Goal: Book appointment/travel/reservation

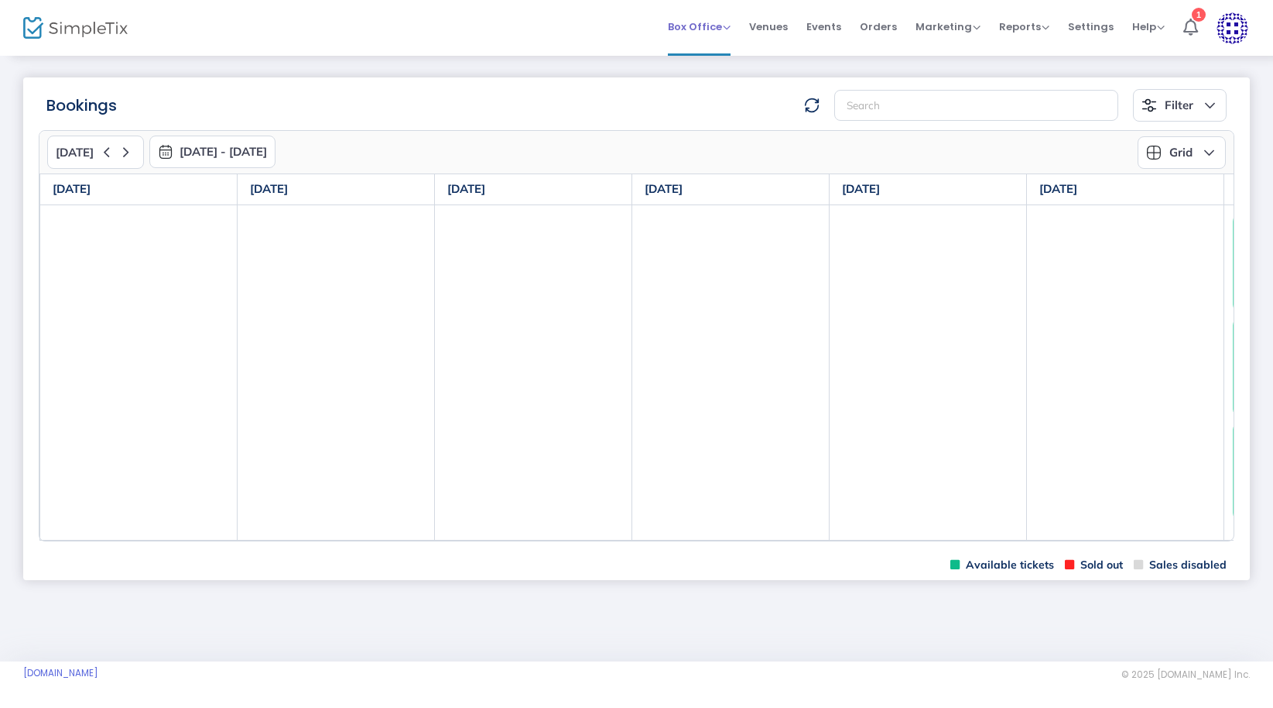
click at [711, 23] on span "Box Office" at bounding box center [699, 26] width 63 height 15
click at [720, 76] on li "Bookings" at bounding box center [723, 71] width 111 height 30
click at [207, 156] on button "[DATE] - [DATE]" at bounding box center [212, 151] width 126 height 33
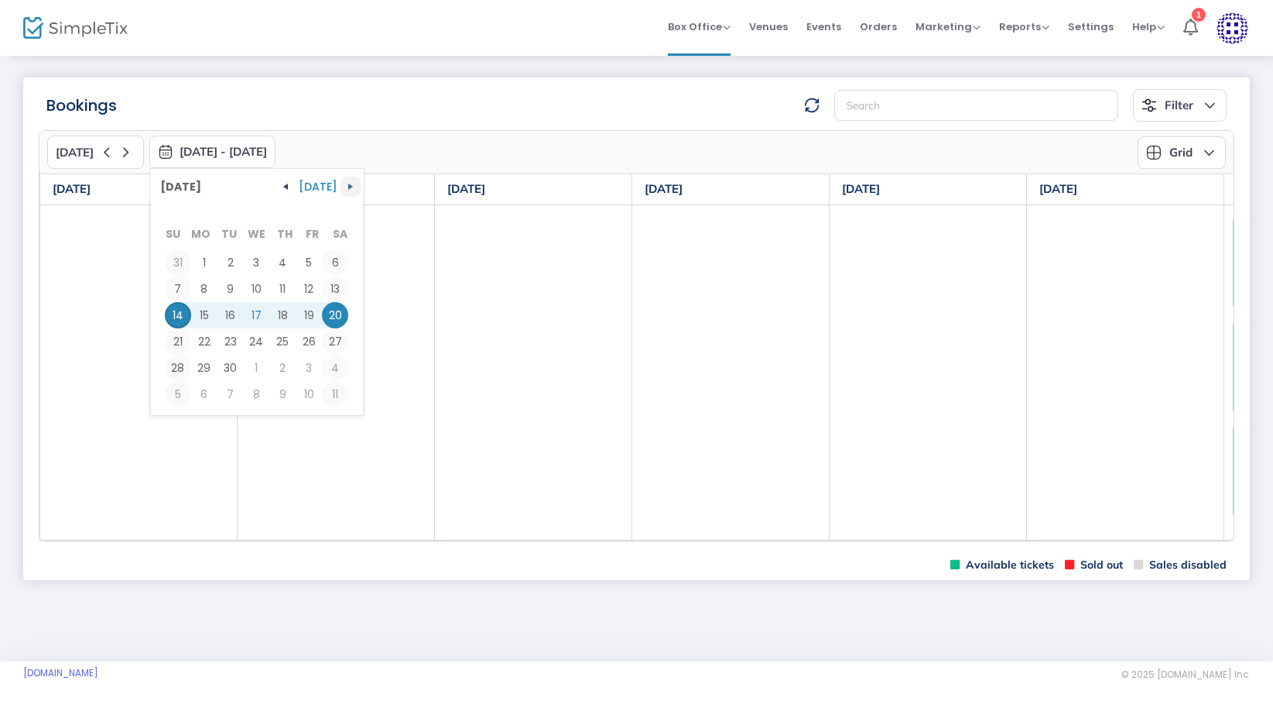
click at [346, 183] on span "button" at bounding box center [350, 186] width 12 height 12
click at [174, 338] on span "19" at bounding box center [178, 341] width 26 height 26
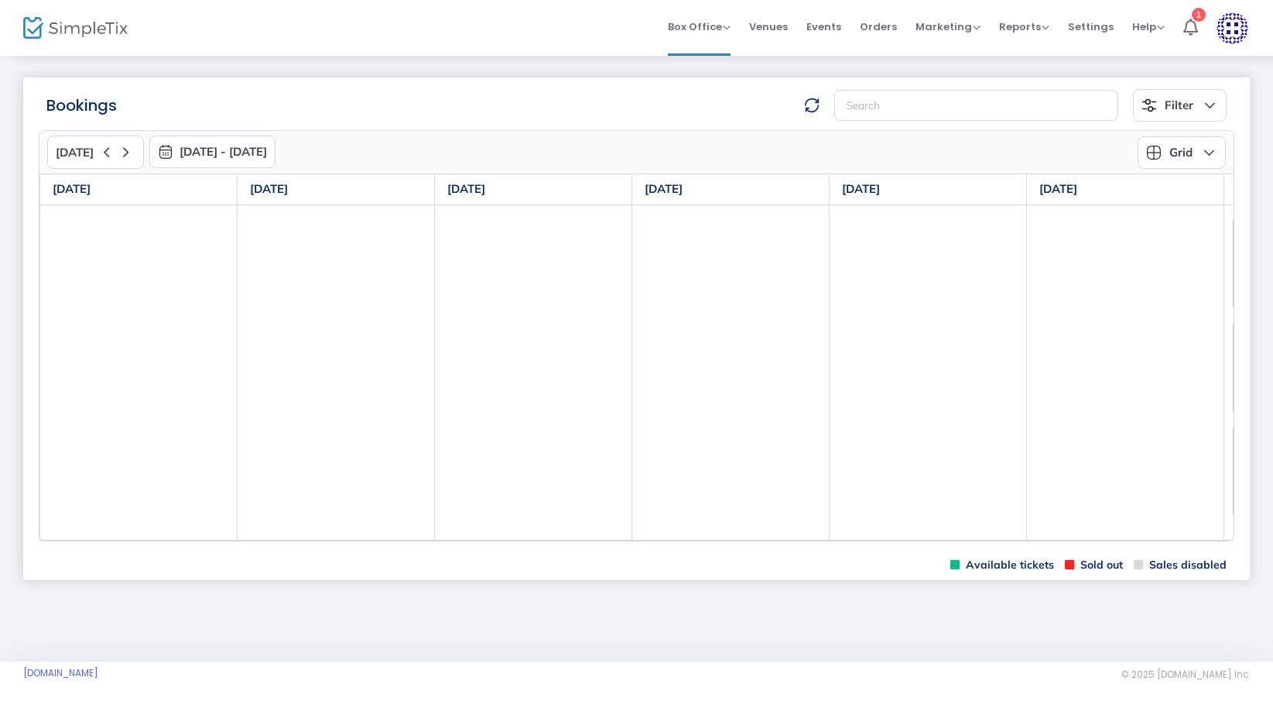
click at [274, 145] on button "[DATE] - [DATE]" at bounding box center [212, 151] width 126 height 33
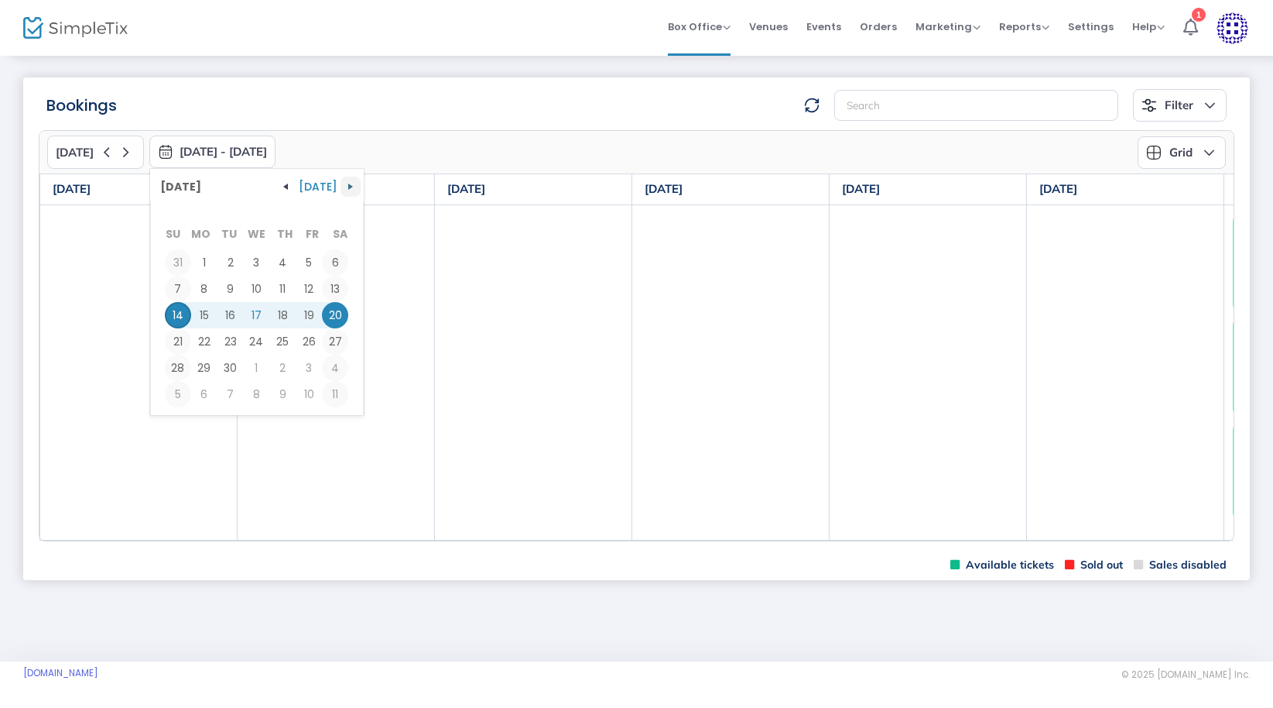
click at [344, 185] on span "button" at bounding box center [350, 186] width 12 height 12
click at [167, 346] on span "19" at bounding box center [178, 341] width 26 height 26
